Goal: Book appointment/travel/reservation

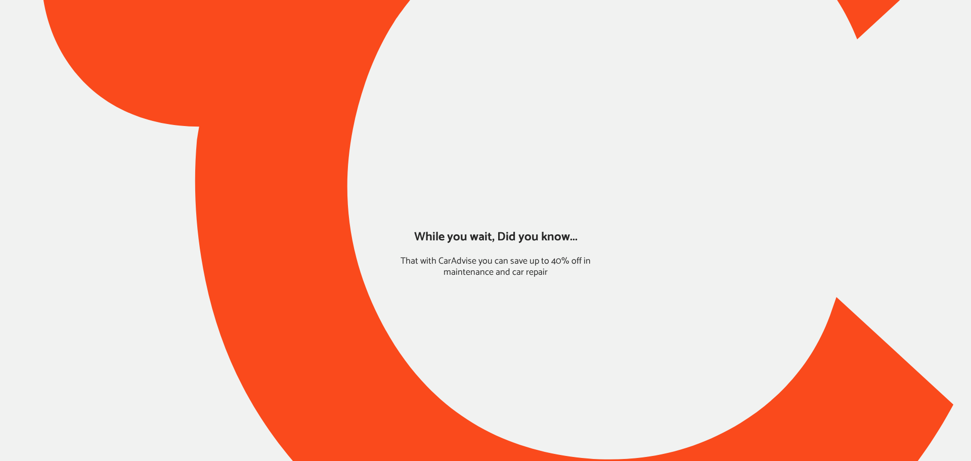
type input "*****"
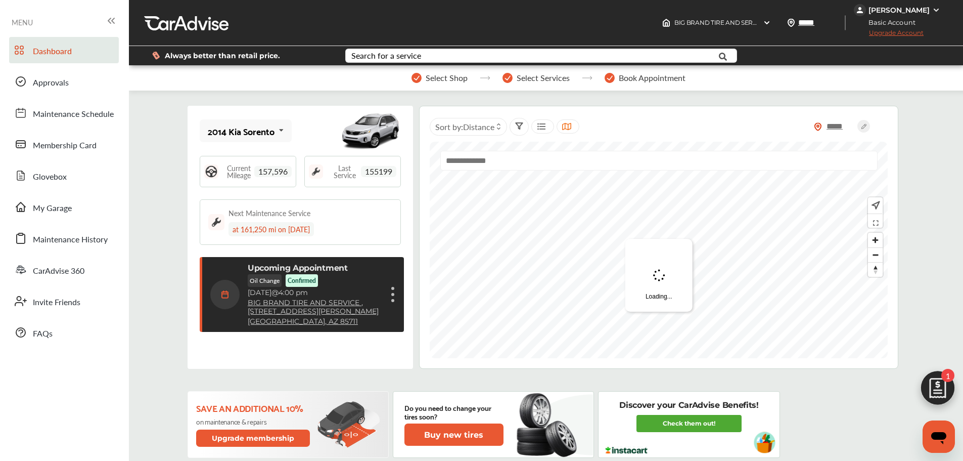
scroll to position [160, 0]
click at [353, 316] on div "Upcoming Appointment Oil Change Confirmed [DATE] 4:00 pm BIG BRAND TIRE AND SER…" at bounding box center [315, 294] width 134 height 63
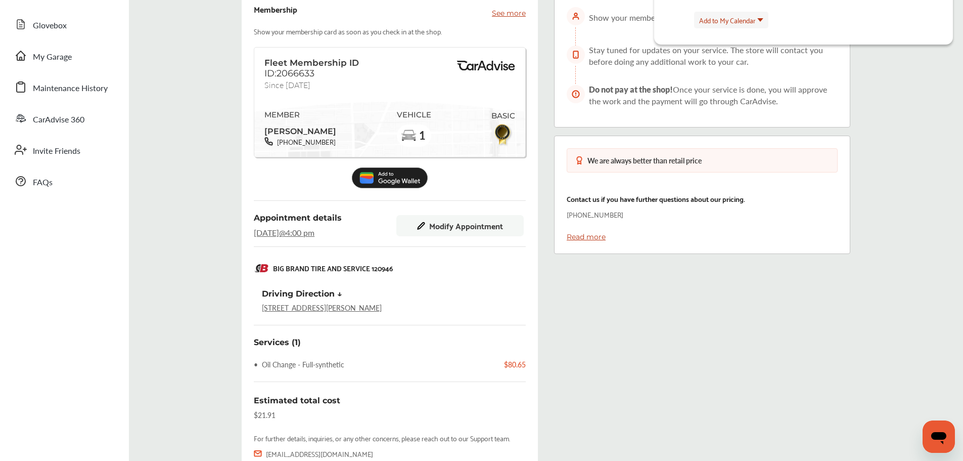
scroll to position [152, 0]
click at [486, 226] on span "Modify Appointment" at bounding box center [466, 224] width 74 height 9
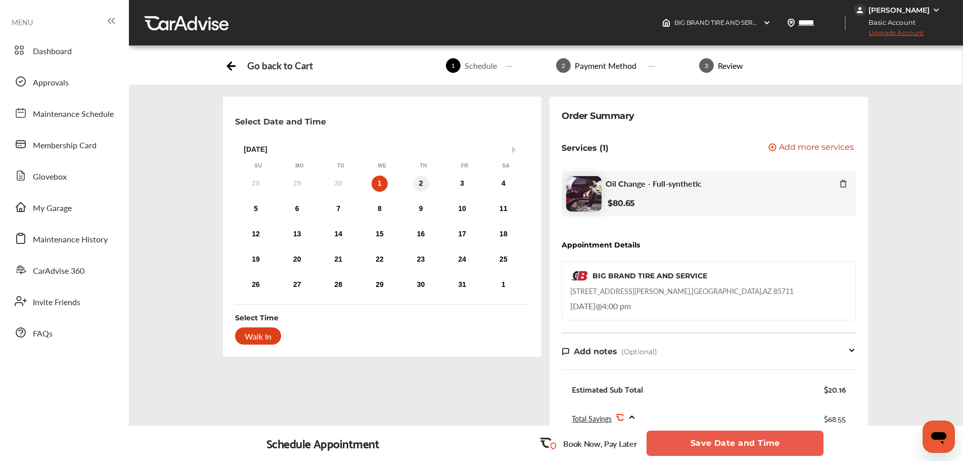
click at [416, 186] on div "2" at bounding box center [421, 183] width 16 height 16
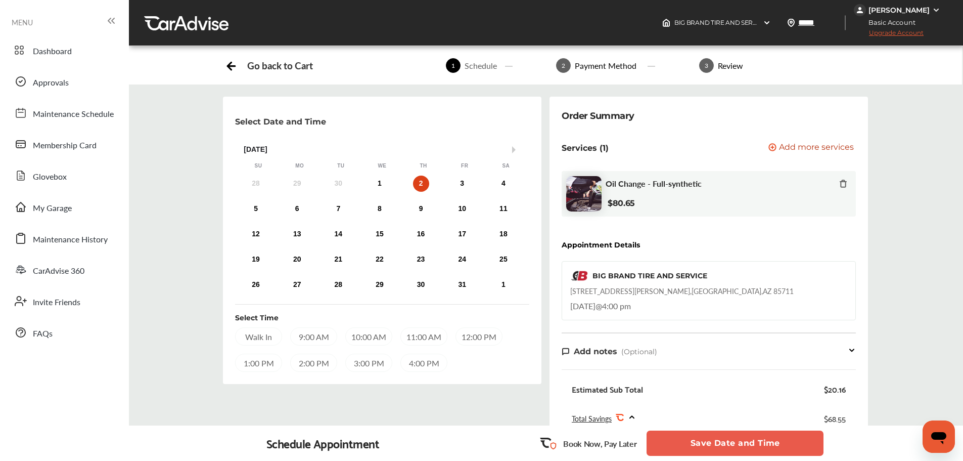
click at [313, 336] on div "9:00 AM" at bounding box center [313, 336] width 47 height 18
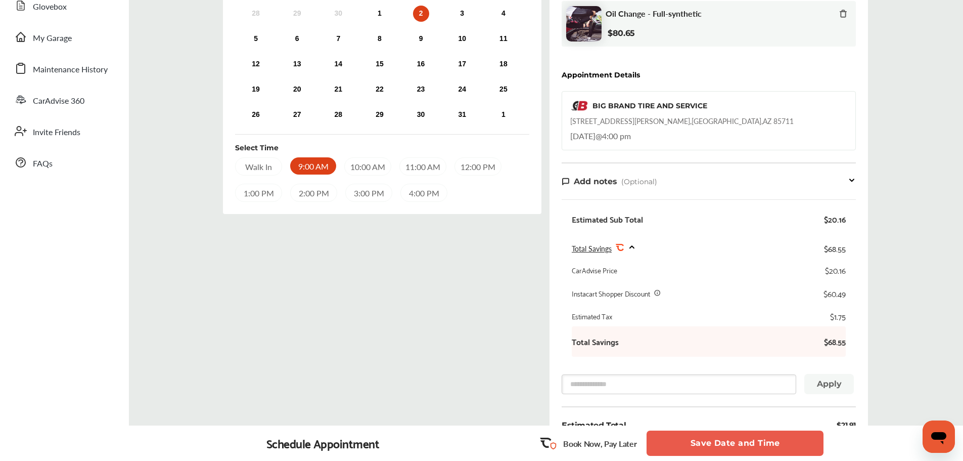
scroll to position [152, 0]
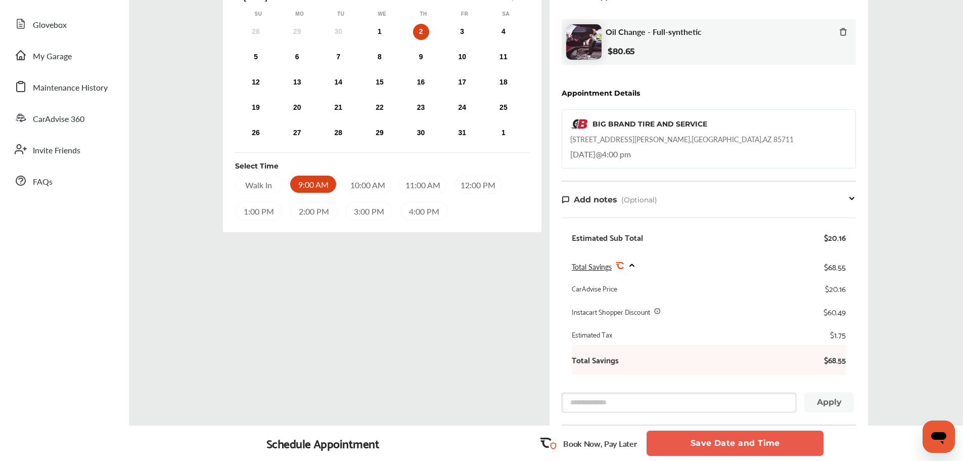
click at [735, 438] on button "Save Date and Time" at bounding box center [735, 442] width 177 height 25
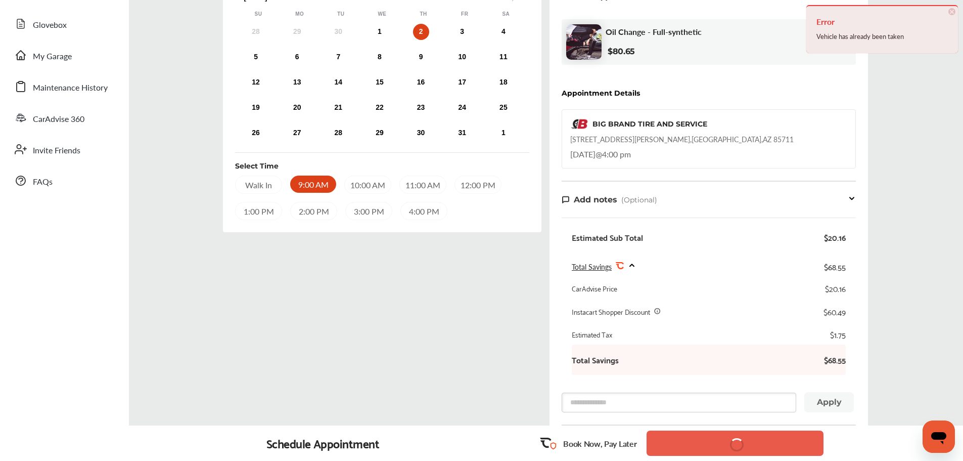
click at [953, 14] on span "×" at bounding box center [951, 11] width 7 height 7
